Goal: Transaction & Acquisition: Download file/media

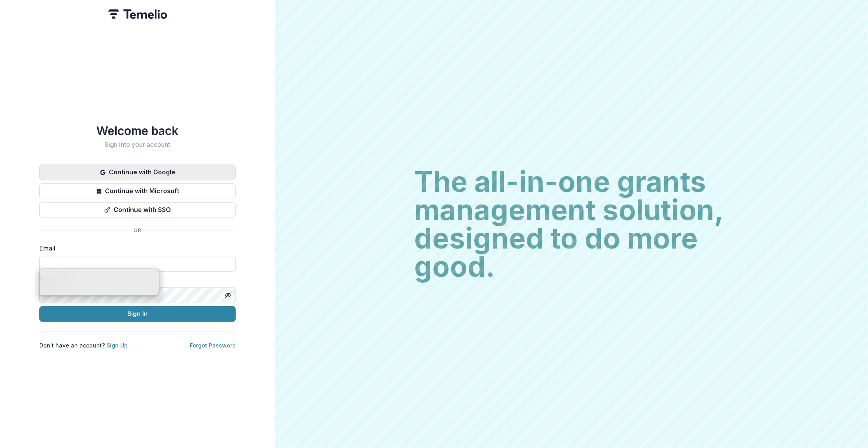
click at [159, 167] on button "Continue with Google" at bounding box center [137, 173] width 197 height 16
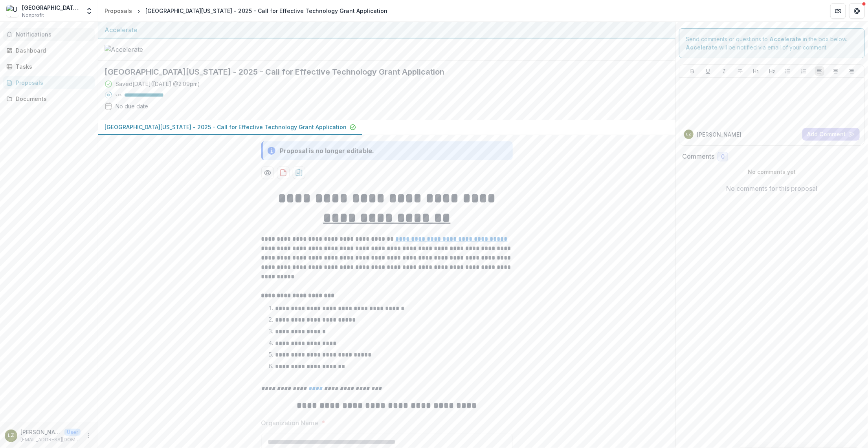
click at [30, 37] on span "Notifications" at bounding box center [54, 34] width 76 height 7
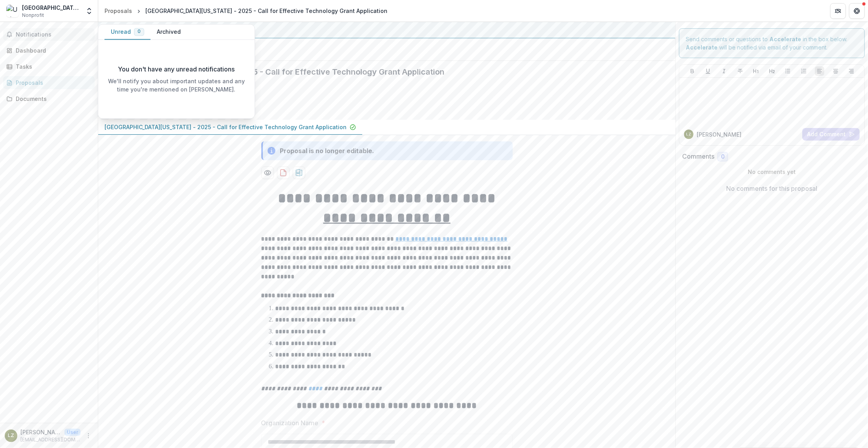
click at [32, 37] on span "Notifications" at bounding box center [54, 34] width 76 height 7
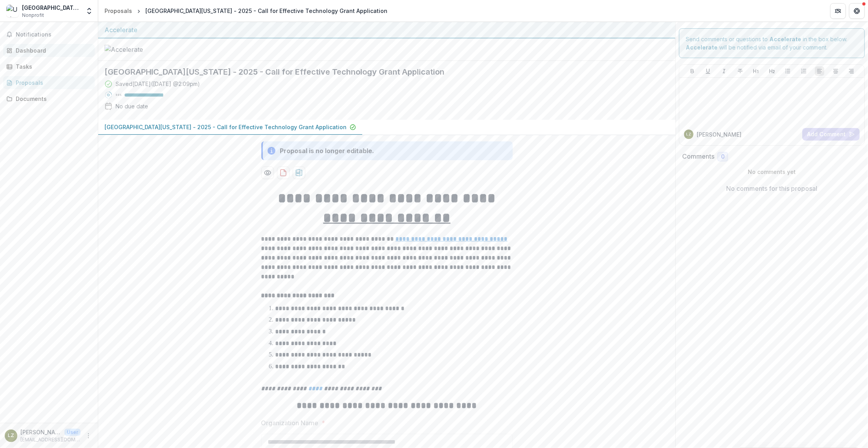
click at [32, 51] on div "Dashboard" at bounding box center [52, 50] width 73 height 8
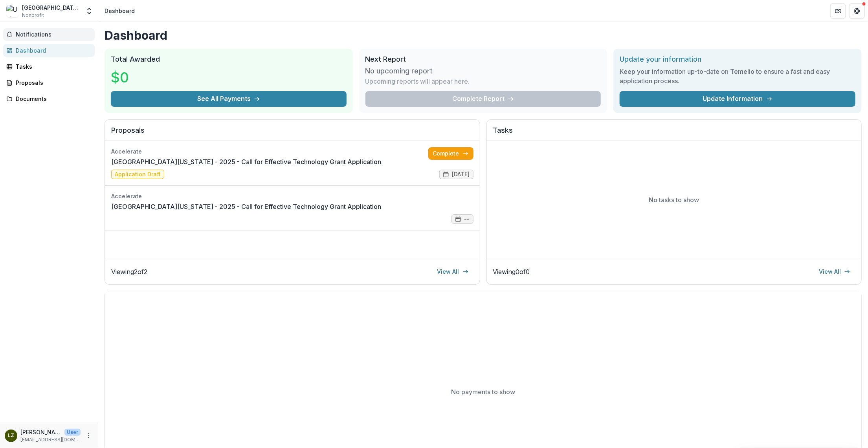
click at [39, 38] on button "Notifications" at bounding box center [49, 34] width 92 height 13
click at [33, 84] on div "Proposals" at bounding box center [52, 83] width 73 height 8
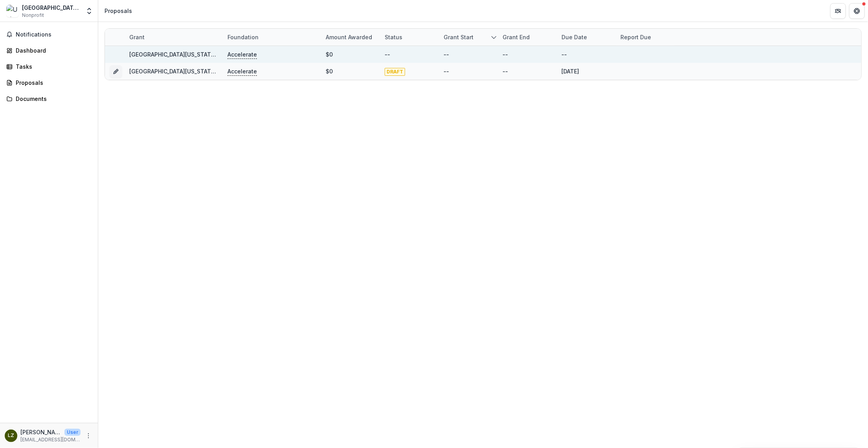
click at [241, 55] on p "Accelerate" at bounding box center [242, 54] width 29 height 9
click at [189, 59] on div "[GEOGRAPHIC_DATA][US_STATE] - 2025 - Call for Effective Technology Grant Applic…" at bounding box center [173, 54] width 89 height 17
click at [174, 58] on div "[GEOGRAPHIC_DATA][US_STATE] - 2025 - Call for Effective Technology Grant Applic…" at bounding box center [173, 54] width 89 height 8
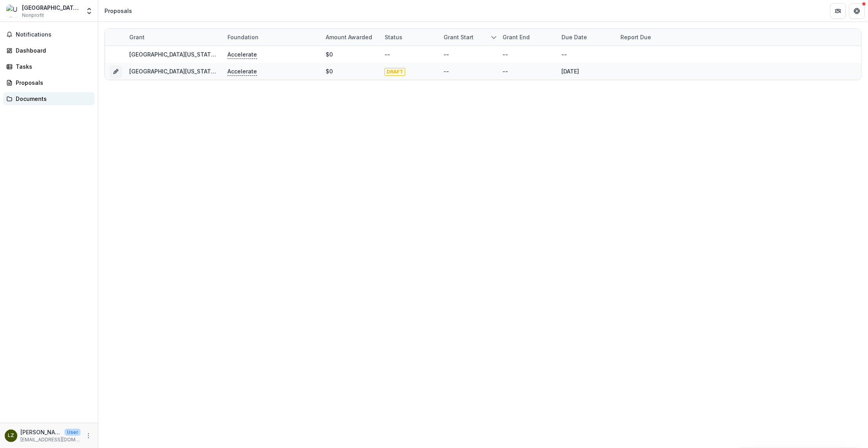
click at [37, 97] on div "Documents" at bounding box center [52, 99] width 73 height 8
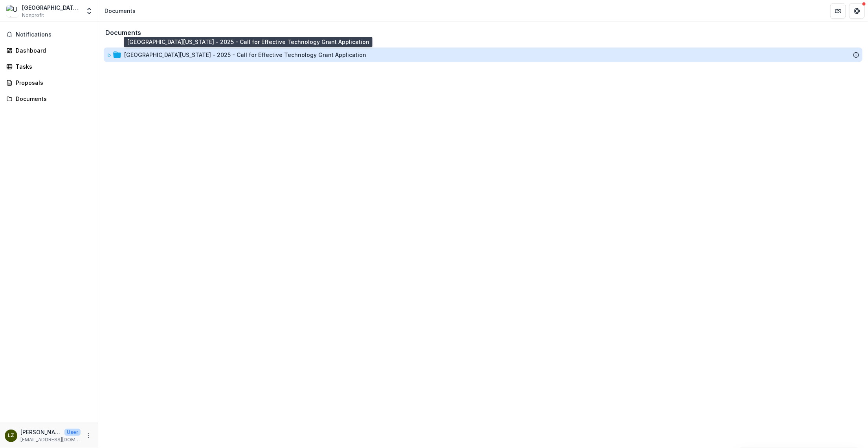
click at [256, 54] on div "[GEOGRAPHIC_DATA][US_STATE] - 2025 - Call for Effective Technology Grant Applic…" at bounding box center [245, 55] width 242 height 8
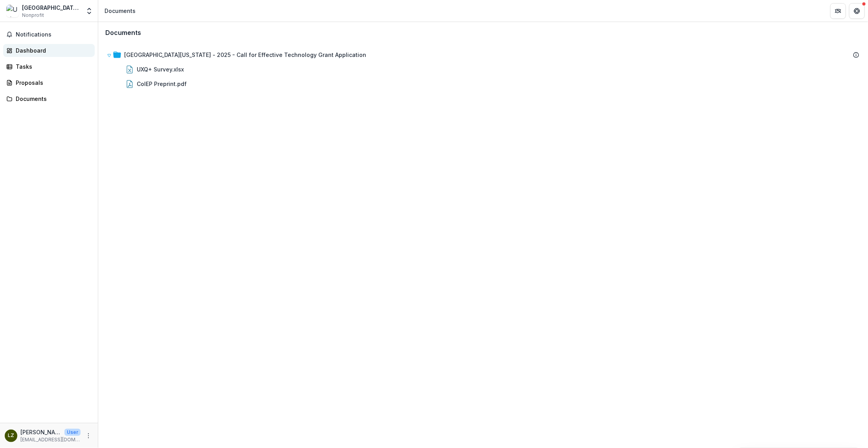
click at [33, 51] on div "Dashboard" at bounding box center [52, 50] width 73 height 8
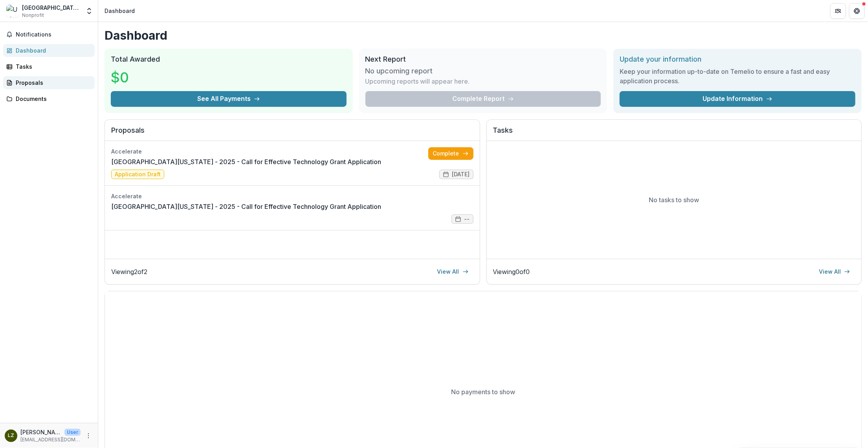
click at [29, 82] on div "Proposals" at bounding box center [52, 83] width 73 height 8
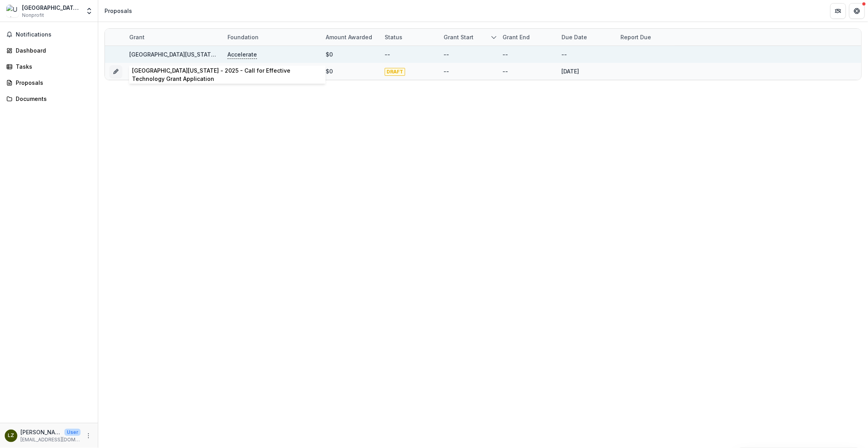
click at [186, 52] on link "[GEOGRAPHIC_DATA][US_STATE] - 2025 - Call for Effective Technology Grant Applic…" at bounding box center [250, 54] width 242 height 7
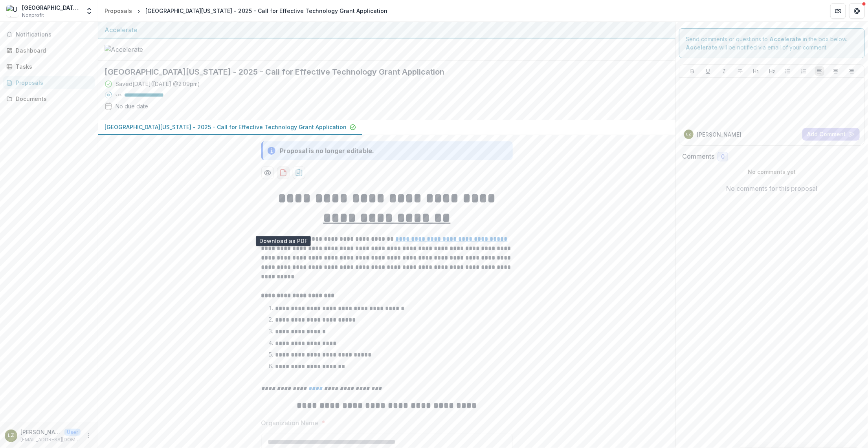
click at [283, 176] on icon "download-proposal" at bounding box center [284, 173] width 6 height 6
